Goal: Task Accomplishment & Management: Manage account settings

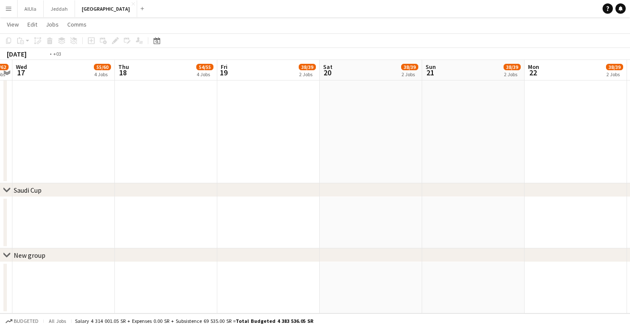
scroll to position [35, 0]
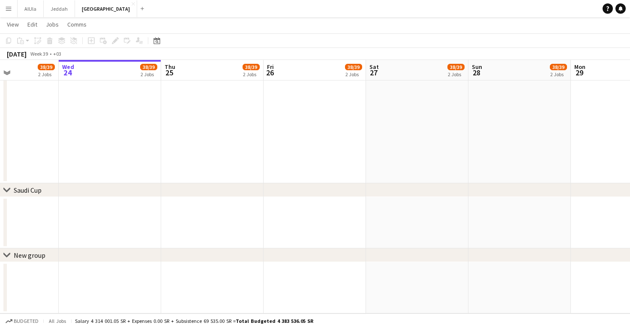
click at [4, 255] on icon at bounding box center [6, 254] width 6 height 3
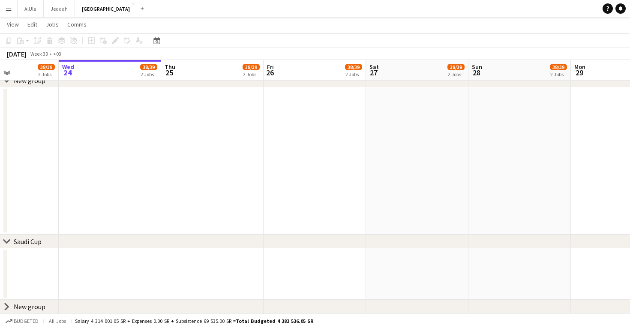
click at [7, 308] on icon at bounding box center [6, 307] width 3 height 6
click at [27, 305] on div "New group" at bounding box center [30, 307] width 32 height 9
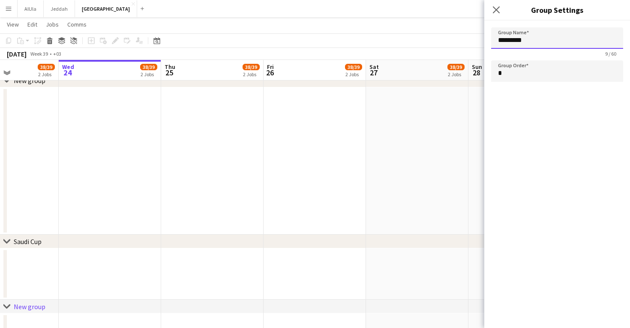
click at [551, 37] on input "*********" at bounding box center [557, 37] width 132 height 21
click at [540, 75] on input "*" at bounding box center [557, 70] width 132 height 21
click at [497, 9] on icon at bounding box center [496, 10] width 8 height 8
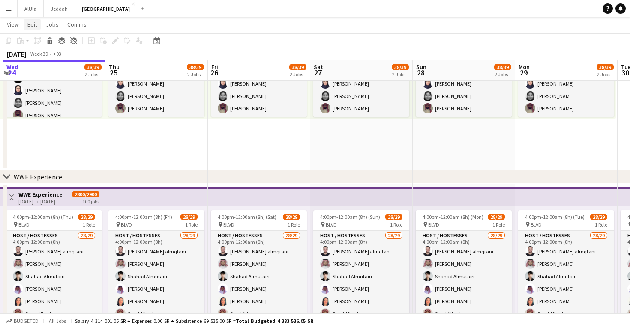
click at [34, 24] on span "Edit" at bounding box center [32, 25] width 10 height 8
click at [91, 133] on app-date-cell "In progress 8:00am-4:00pm (8h) 10/10 1 Role Promoter [DATE] 8:00am-4:00pm (8h) …" at bounding box center [54, 67] width 102 height 207
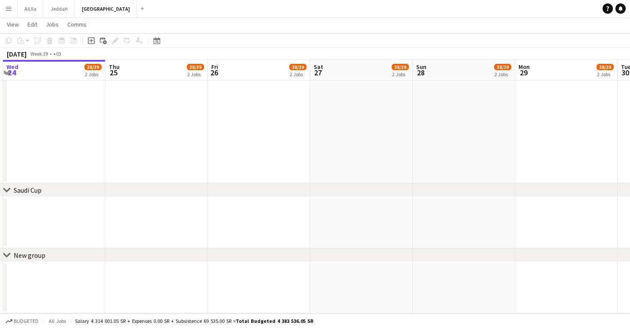
click at [114, 280] on app-date-cell at bounding box center [156, 287] width 102 height 51
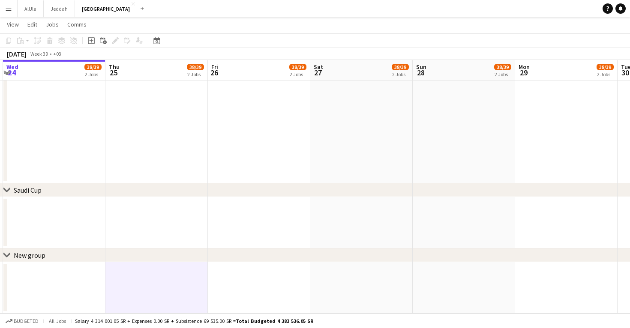
click at [38, 254] on div "New group" at bounding box center [30, 255] width 32 height 9
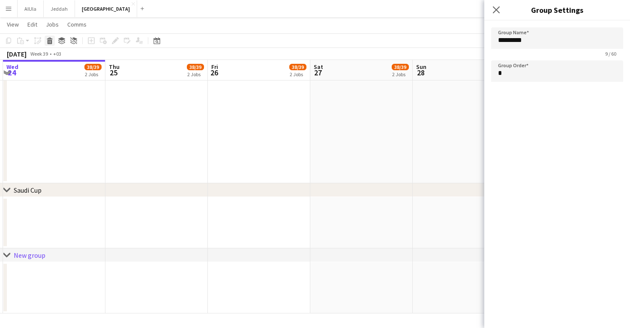
click at [51, 39] on icon at bounding box center [50, 38] width 6 height 2
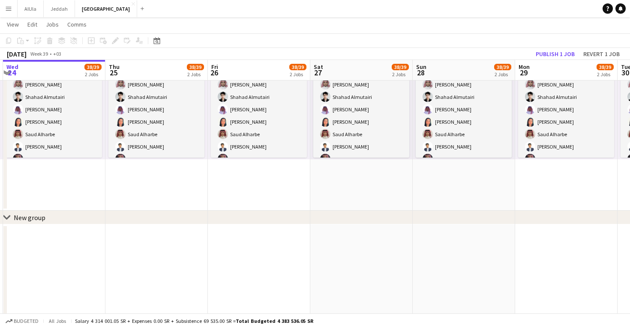
click at [22, 217] on div "New group" at bounding box center [30, 218] width 32 height 9
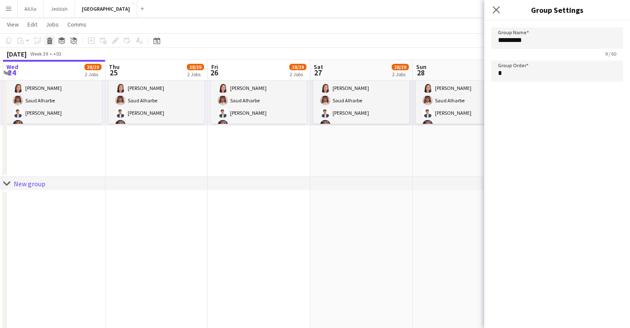
click at [50, 39] on icon "Delete" at bounding box center [49, 40] width 7 height 7
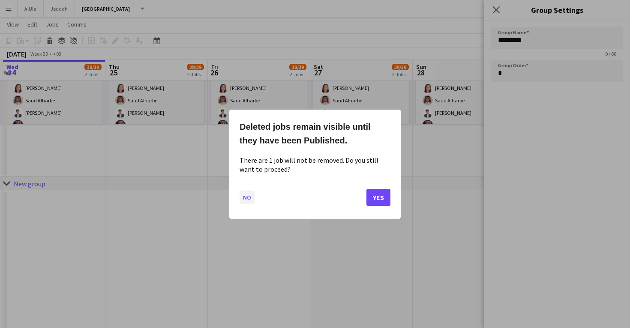
click at [247, 198] on button "No" at bounding box center [247, 197] width 15 height 14
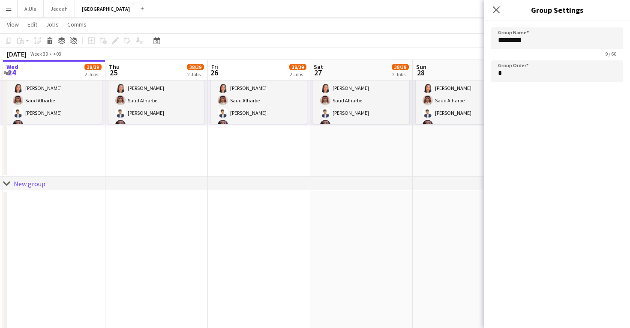
scroll to position [829, 0]
click at [497, 6] on icon "Close pop-in" at bounding box center [496, 10] width 8 height 8
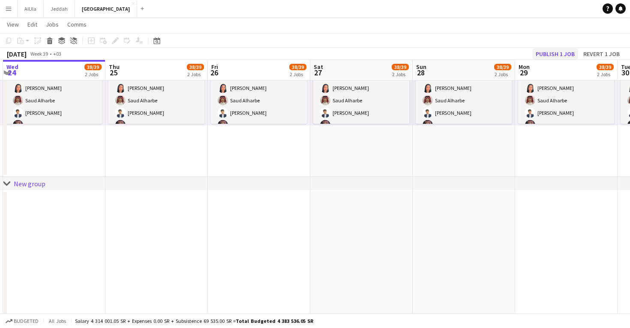
click at [547, 57] on button "Publish 1 job" at bounding box center [555, 53] width 46 height 11
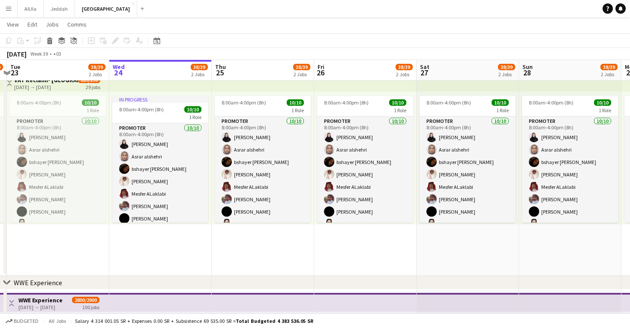
scroll to position [35, 0]
